Goal: Task Accomplishment & Management: Complete application form

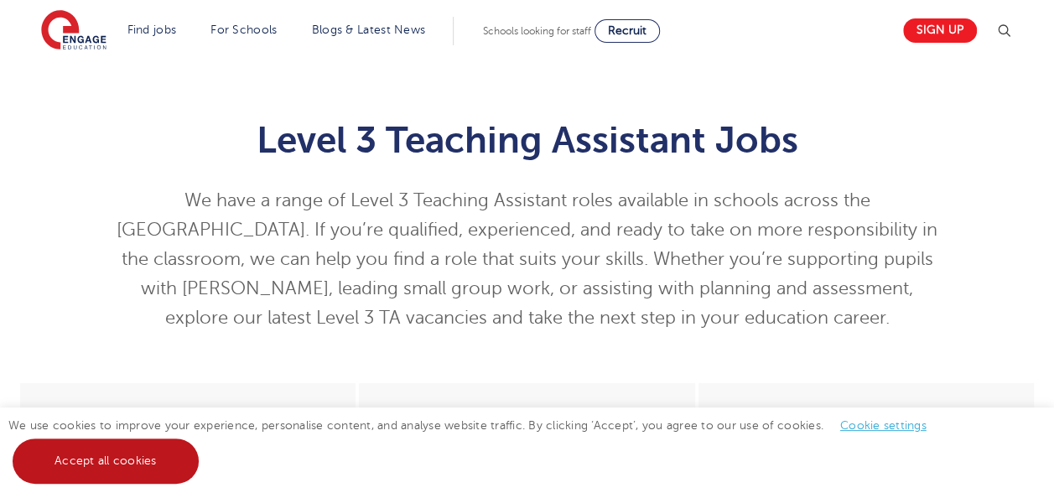
click at [108, 459] on link "Accept all cookies" at bounding box center [106, 460] width 186 height 45
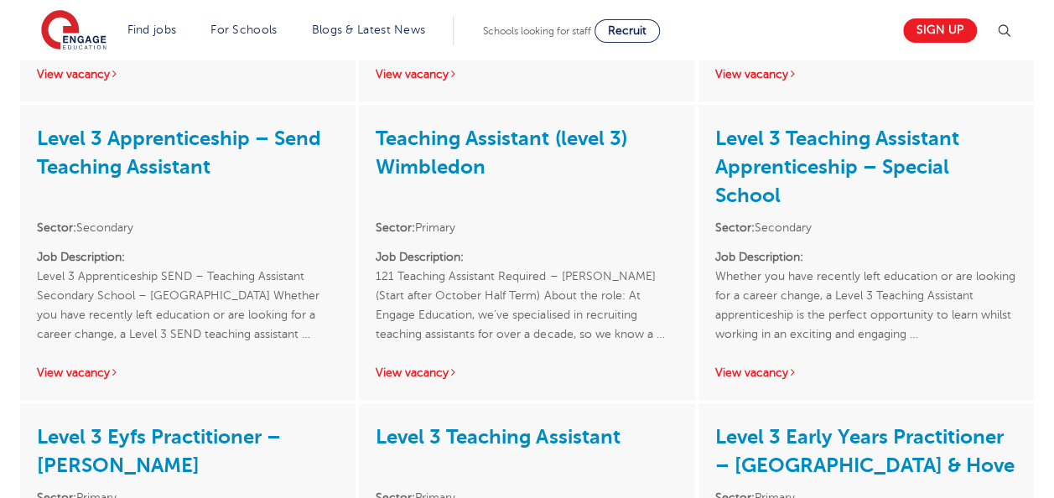
scroll to position [531, 0]
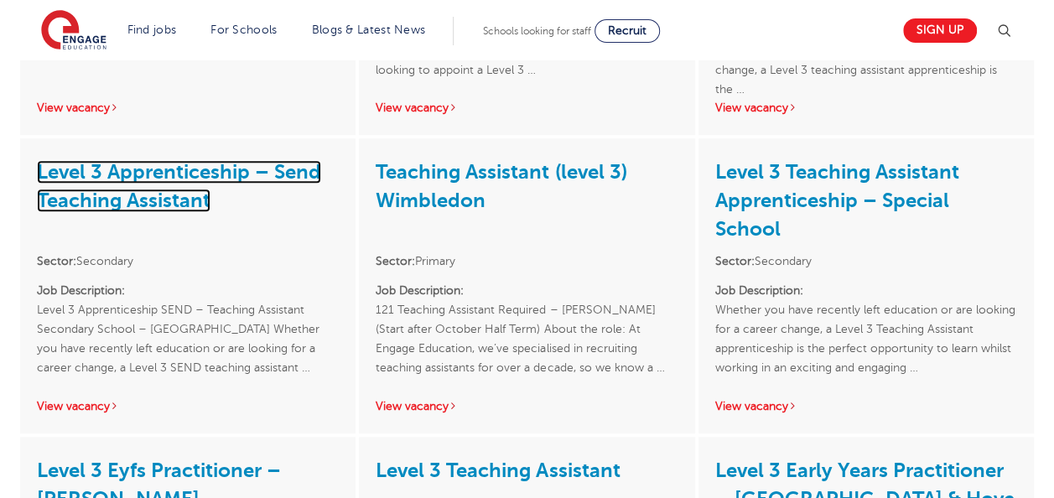
click at [164, 174] on link "Level 3 Apprenticeship – Send Teaching Assistant" at bounding box center [179, 186] width 284 height 52
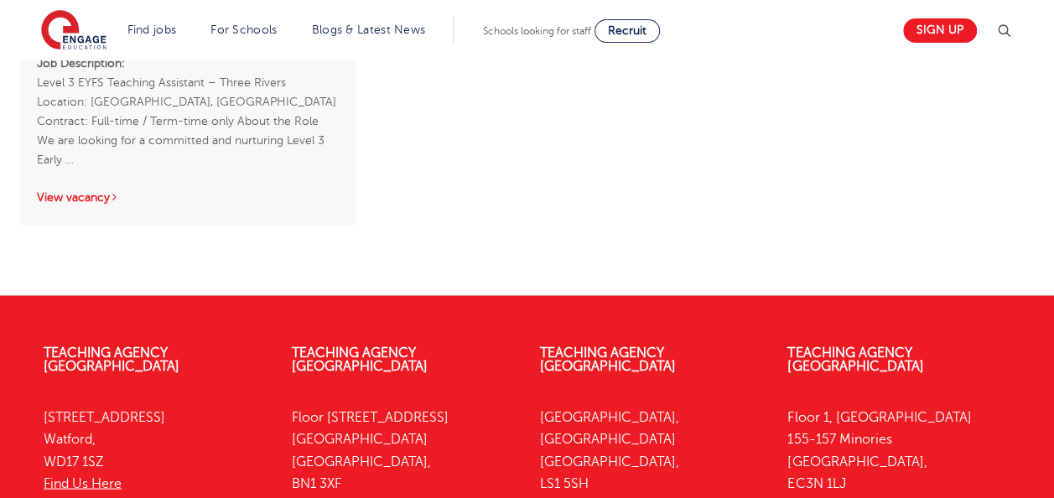
scroll to position [1302, 0]
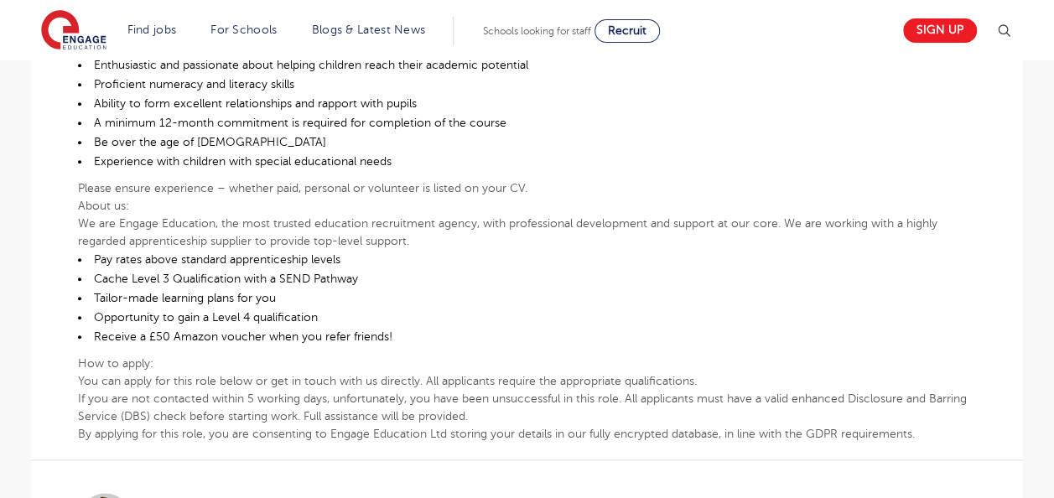
scroll to position [872, 0]
